Goal: Transaction & Acquisition: Subscribe to service/newsletter

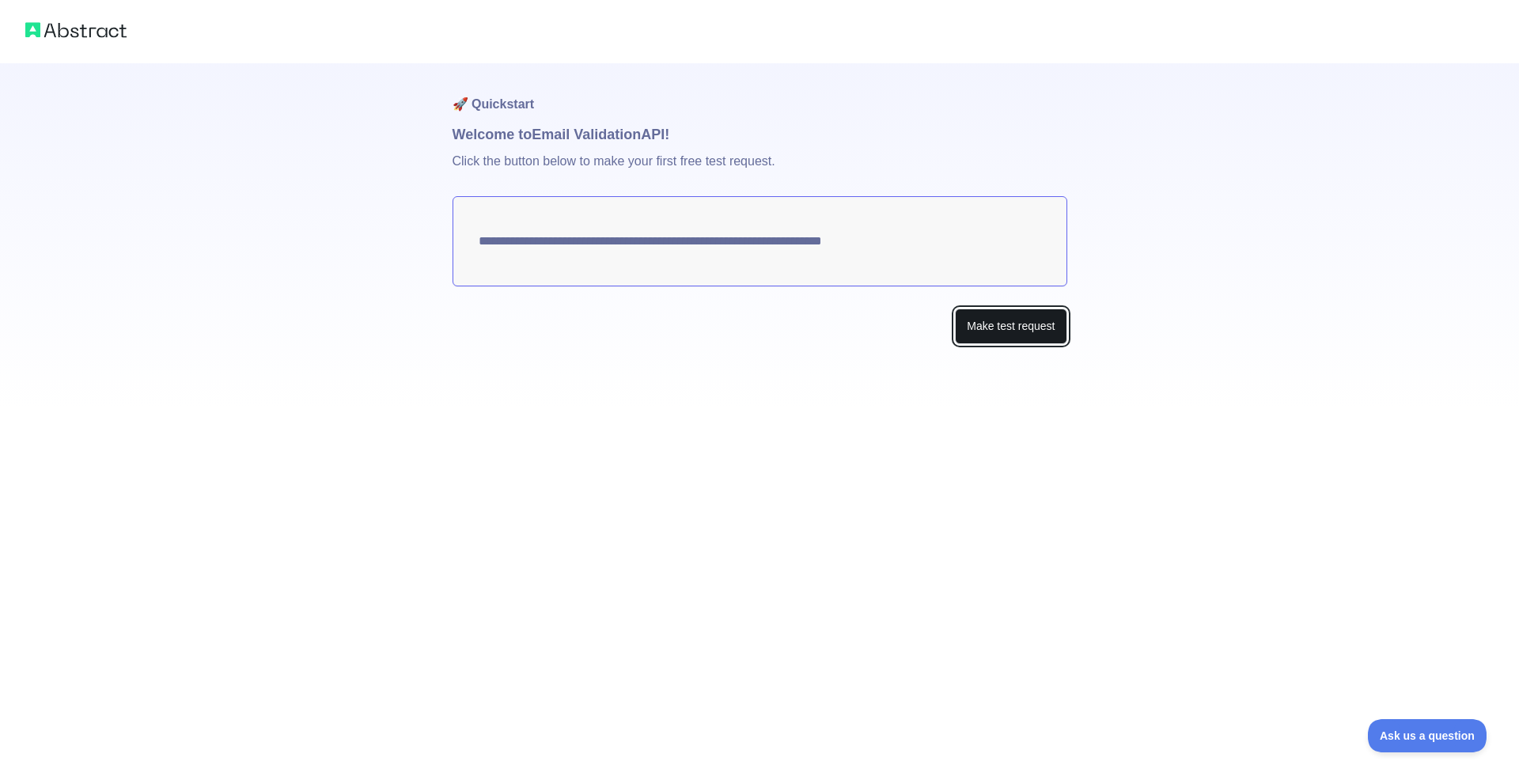
click at [989, 324] on button "Make test request" at bounding box center [1010, 327] width 111 height 36
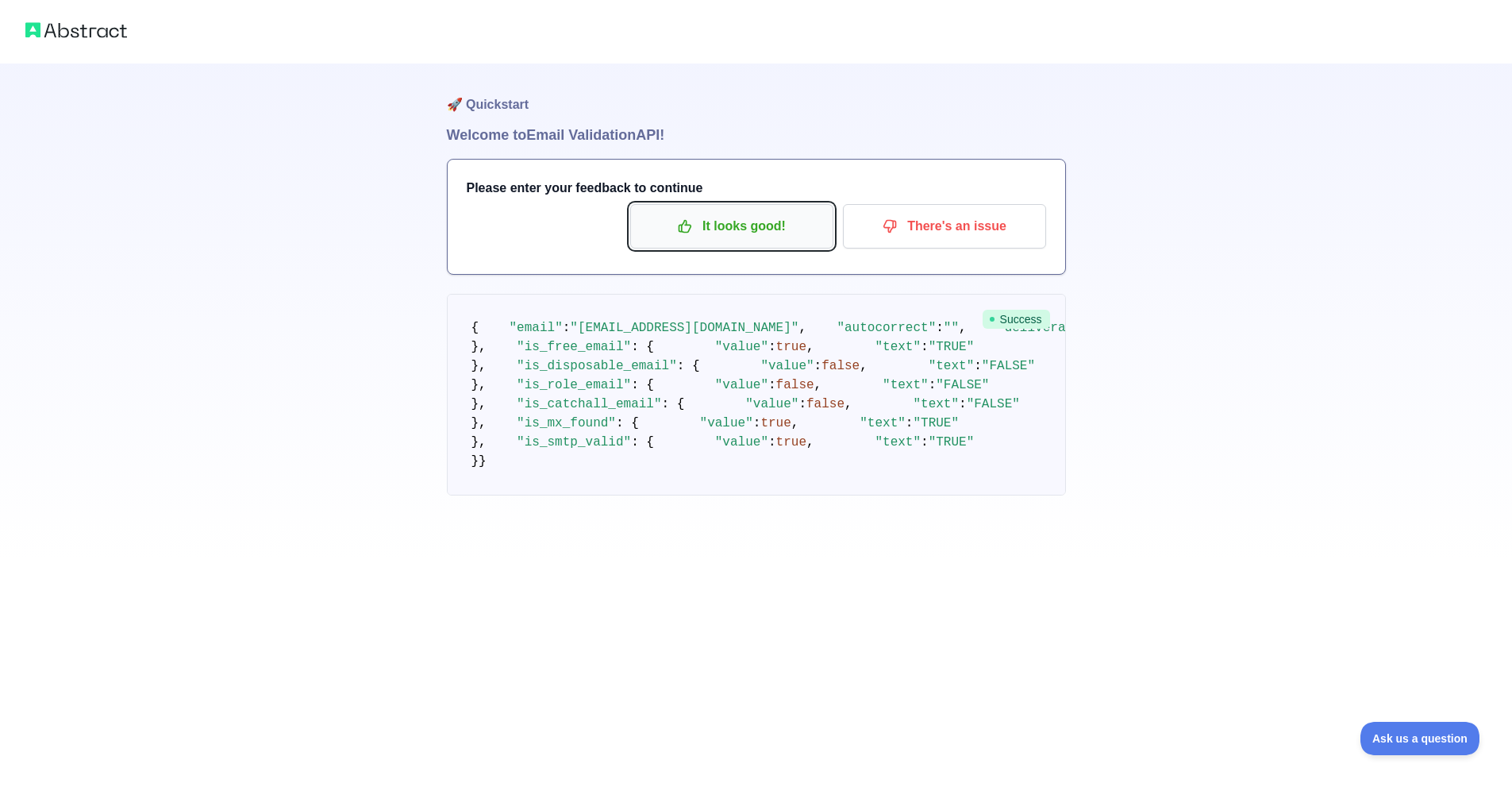
click at [773, 237] on p "It looks good!" at bounding box center [732, 226] width 179 height 27
